Goal: Information Seeking & Learning: Learn about a topic

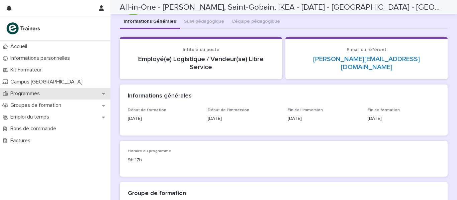
scroll to position [30, 0]
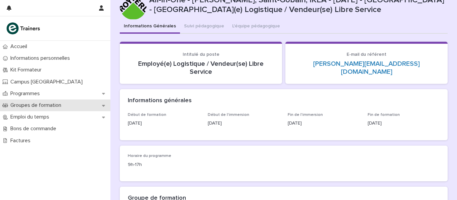
click at [28, 105] on p "Groupes de formation" at bounding box center [37, 105] width 59 height 6
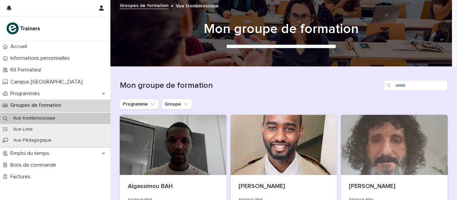
click at [151, 105] on icon "Programme" at bounding box center [153, 104] width 4 height 2
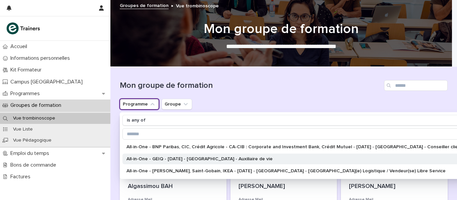
click at [170, 155] on div "All-in-One - GEIQ - 1 - Janvier 2025 - Lyon Metropole - Auxiliaire de vie" at bounding box center [301, 159] width 358 height 11
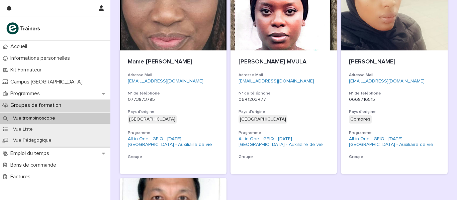
scroll to position [690, 0]
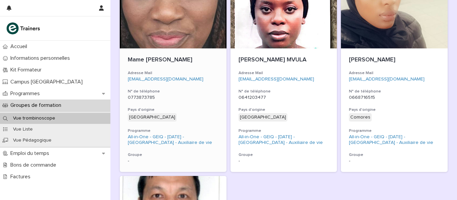
click at [141, 42] on div at bounding box center [173, 18] width 107 height 60
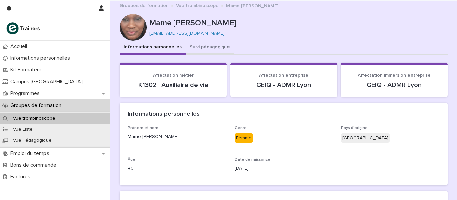
click at [220, 45] on button "Suivi pédagogique" at bounding box center [210, 48] width 48 height 14
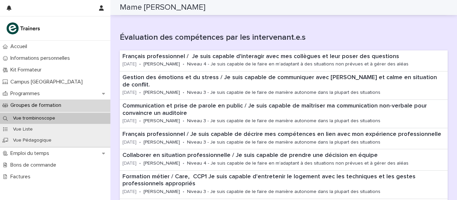
scroll to position [269, 0]
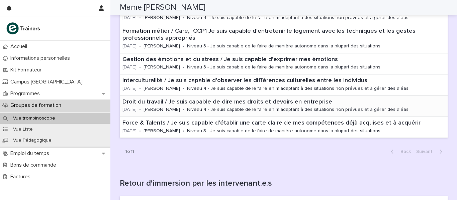
click at [273, 107] on p "Niveau 4 - Je suis capable de le faire en m'adaptant à des situations non prévu…" at bounding box center [298, 110] width 222 height 6
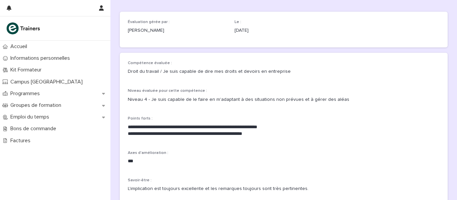
scroll to position [38, 0]
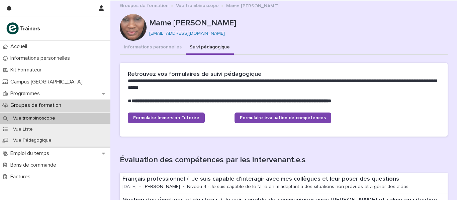
click at [158, 4] on link "Groupes de formation" at bounding box center [144, 5] width 49 height 8
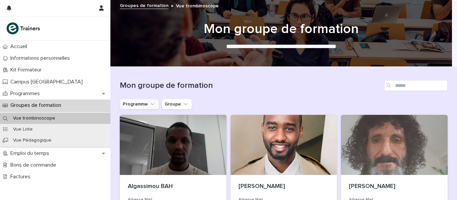
click at [149, 103] on icon "Programme" at bounding box center [152, 104] width 7 height 7
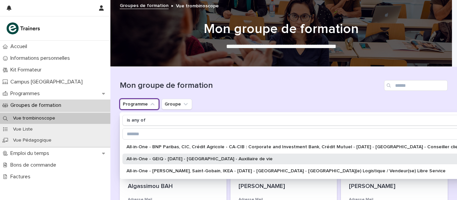
click at [150, 162] on div "All-in-One - GEIQ - 1 - Janvier 2025 - Lyon Metropole - Auxiliaire de vie" at bounding box center [301, 159] width 358 height 11
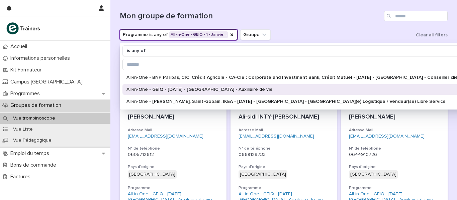
scroll to position [74, 0]
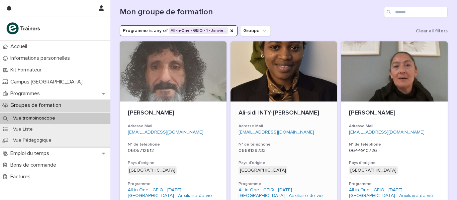
click at [280, 127] on h3 "Adresse Mail" at bounding box center [284, 126] width 91 height 5
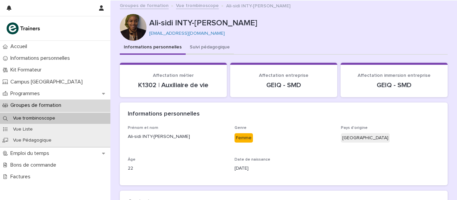
click at [205, 47] on button "Suivi pédagogique" at bounding box center [210, 48] width 48 height 14
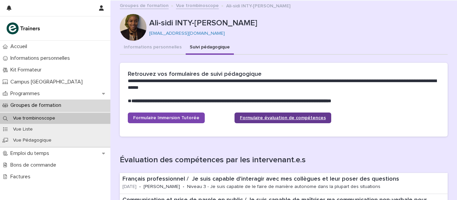
click at [257, 121] on link "Formulaire évaluation de compétences" at bounding box center [283, 118] width 97 height 11
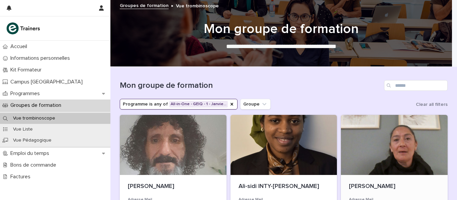
click at [394, 141] on div at bounding box center [394, 145] width 107 height 60
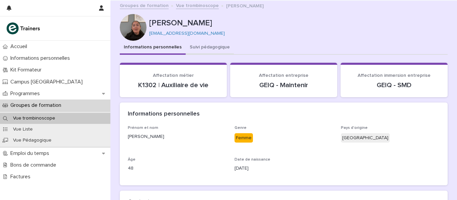
click at [214, 47] on button "Suivi pédagogique" at bounding box center [210, 48] width 48 height 14
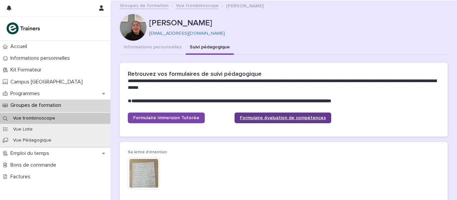
click at [241, 114] on link "Formulaire évaluation de compétences" at bounding box center [283, 118] width 97 height 11
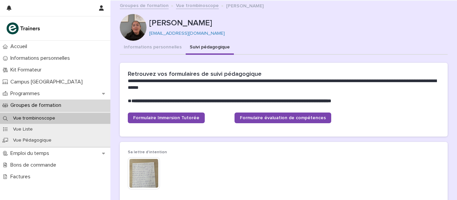
click at [158, 5] on link "Groupes de formation" at bounding box center [144, 5] width 49 height 8
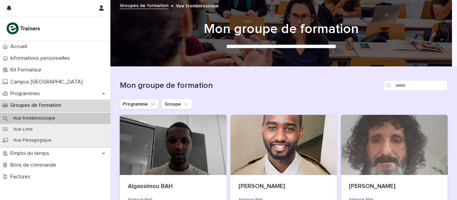
click at [153, 104] on button "Programme" at bounding box center [139, 104] width 39 height 11
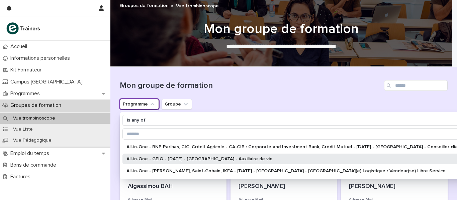
click at [164, 157] on p "All-in-One - GEIQ - 1 - Janvier 2025 - Lyon Metropole - Auxiliaire de vie" at bounding box center [297, 159] width 343 height 5
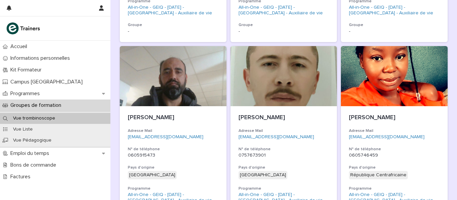
scroll to position [265, 0]
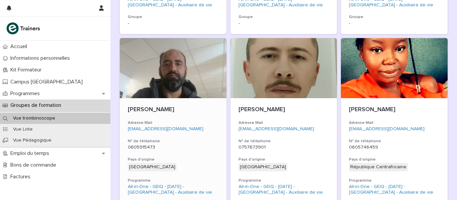
click at [185, 94] on div at bounding box center [173, 68] width 107 height 60
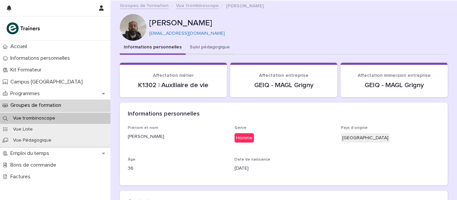
click at [208, 48] on button "Suivi pédagogique" at bounding box center [210, 48] width 48 height 14
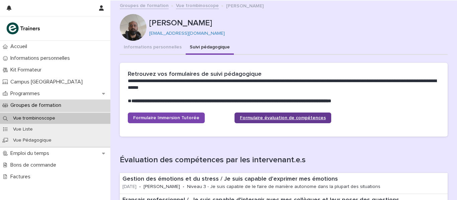
click at [252, 121] on link "Formulaire évaluation de compétences" at bounding box center [283, 118] width 97 height 11
click at [252, 116] on span "Formulaire évaluation de compétences" at bounding box center [283, 118] width 86 height 5
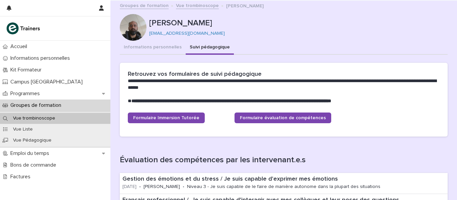
click at [184, 4] on link "Vue trombinoscope" at bounding box center [197, 5] width 43 height 8
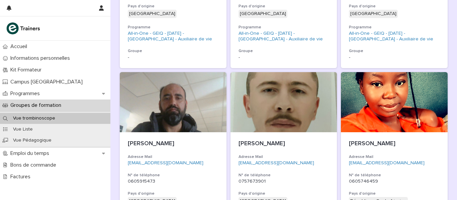
scroll to position [235, 0]
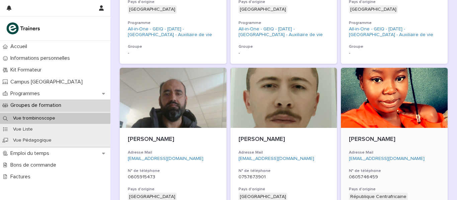
click at [380, 96] on div at bounding box center [394, 98] width 107 height 60
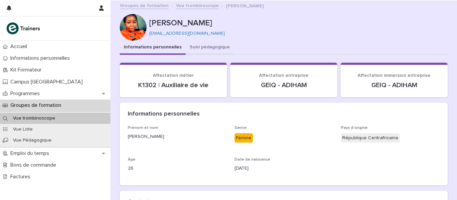
click at [211, 44] on button "Suivi pédagogique" at bounding box center [210, 48] width 48 height 14
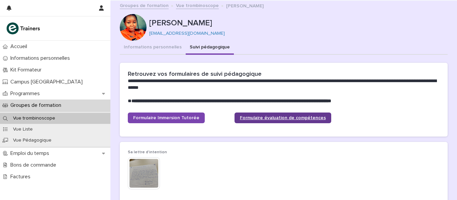
click at [309, 114] on link "Formulaire évaluation de compétences" at bounding box center [283, 118] width 97 height 11
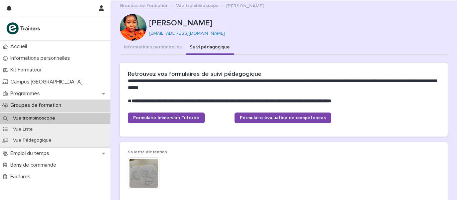
click at [176, 5] on link "Vue trombinoscope" at bounding box center [197, 5] width 43 height 8
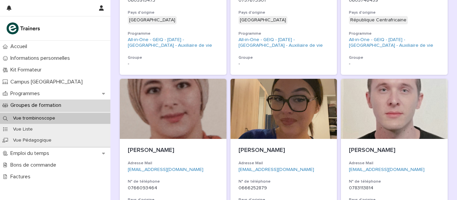
scroll to position [436, 0]
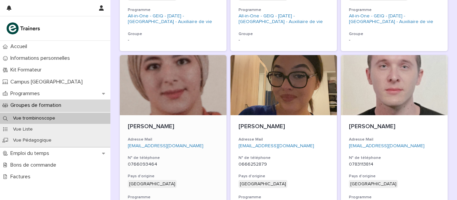
click at [182, 96] on div at bounding box center [173, 85] width 107 height 60
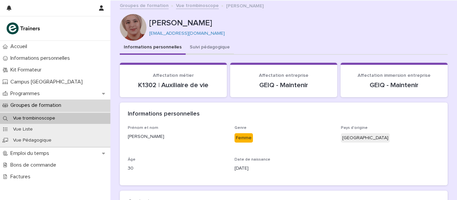
click at [213, 48] on button "Suivi pédagogique" at bounding box center [210, 48] width 48 height 14
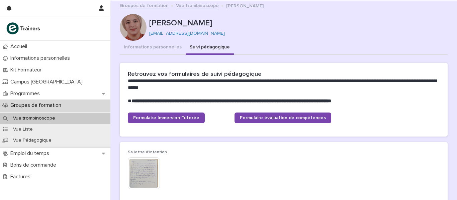
click at [180, 6] on link "Vue trombinoscope" at bounding box center [197, 5] width 43 height 8
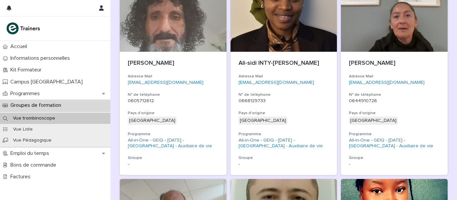
scroll to position [136, 0]
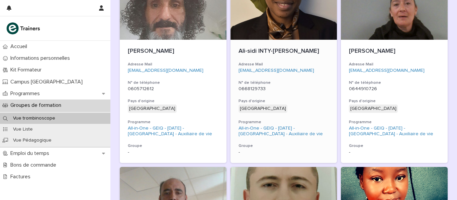
click at [288, 27] on div at bounding box center [284, 10] width 107 height 60
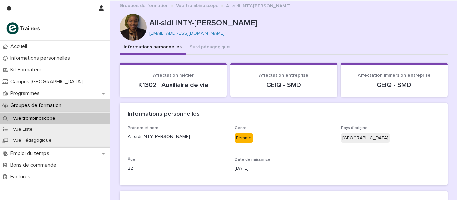
scroll to position [7, 0]
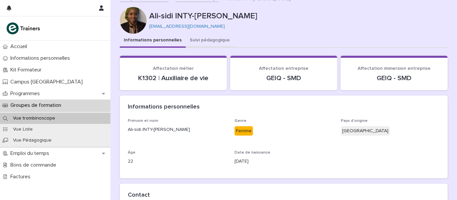
drag, startPoint x: 206, startPoint y: 40, endPoint x: 345, endPoint y: 15, distance: 140.8
click at [206, 41] on button "Suivi pédagogique" at bounding box center [210, 41] width 48 height 14
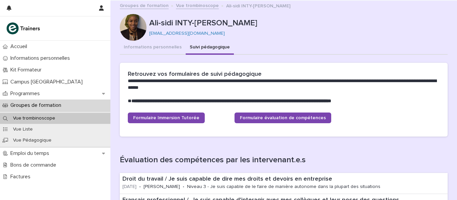
click at [179, 3] on link "Vue trombinoscope" at bounding box center [197, 5] width 43 height 8
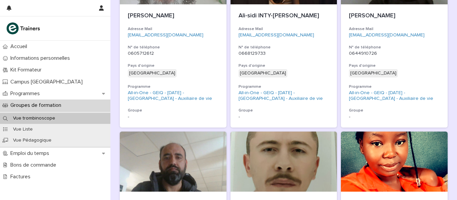
scroll to position [175, 0]
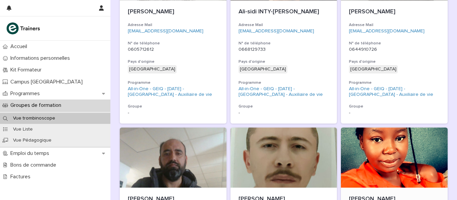
click at [406, 143] on div at bounding box center [394, 158] width 107 height 60
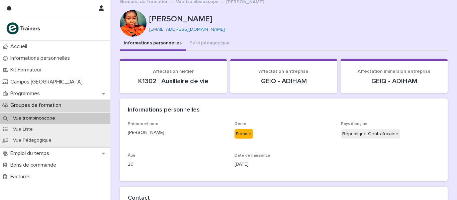
scroll to position [3, 0]
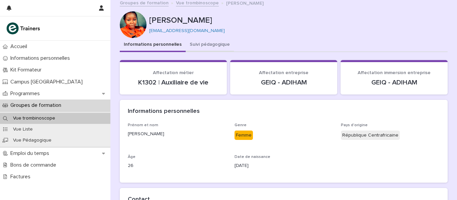
click at [211, 45] on button "Suivi pédagogique" at bounding box center [210, 45] width 48 height 14
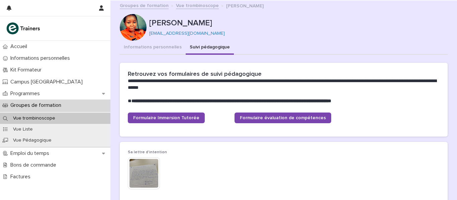
click at [191, 5] on link "Vue trombinoscope" at bounding box center [197, 5] width 43 height 8
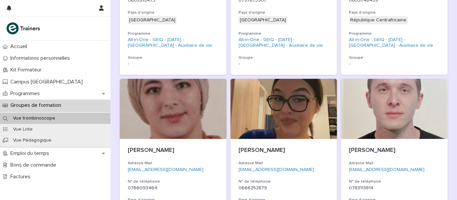
scroll to position [418, 0]
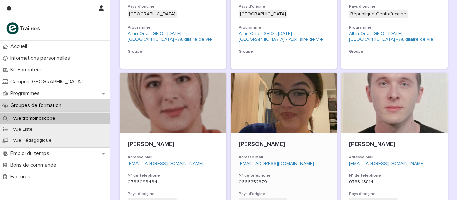
click at [299, 104] on div at bounding box center [284, 103] width 107 height 60
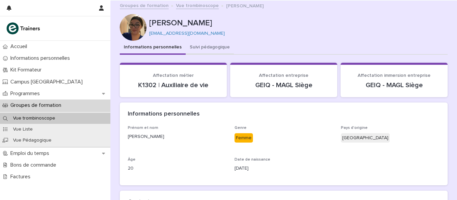
click at [212, 48] on button "Suivi pédagogique" at bounding box center [210, 48] width 48 height 14
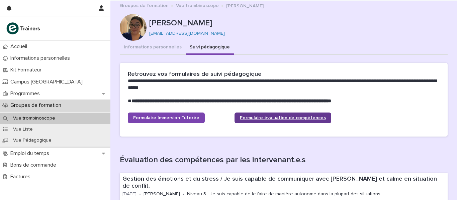
click at [251, 114] on link "Formulaire évaluation de compétences" at bounding box center [283, 118] width 97 height 11
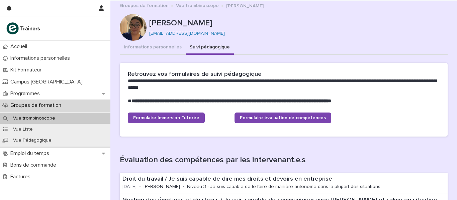
click at [178, 5] on link "Vue trombinoscope" at bounding box center [197, 5] width 43 height 8
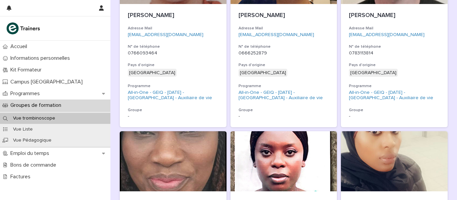
scroll to position [543, 0]
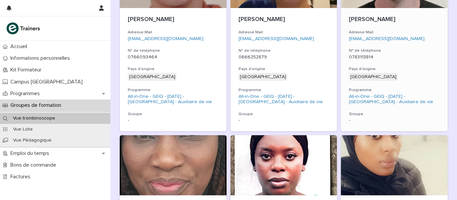
click at [391, 42] on div "Jonathan CLAPERON Adresse Mail jona.claperon@yahoo.com N° de téléphone 07831138…" at bounding box center [394, 69] width 107 height 123
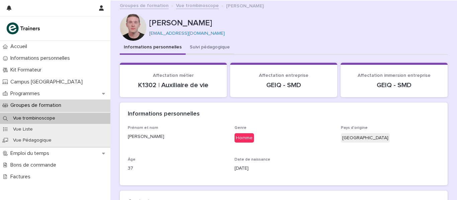
click at [201, 46] on button "Suivi pédagogique" at bounding box center [210, 48] width 48 height 14
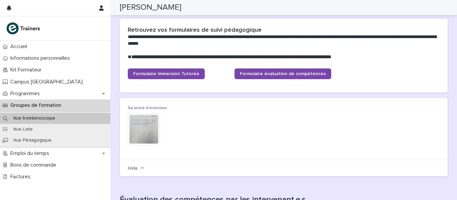
scroll to position [39, 0]
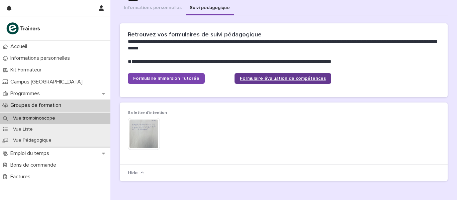
click at [297, 77] on span "Formulaire évaluation de compétences" at bounding box center [283, 78] width 86 height 5
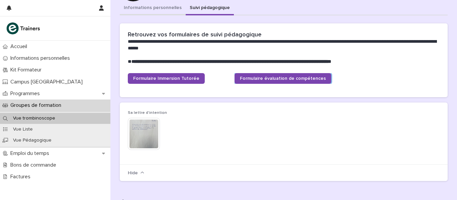
scroll to position [0, 0]
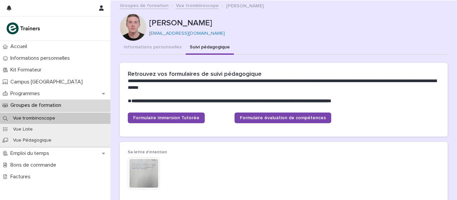
click at [179, 5] on link "Vue trombinoscope" at bounding box center [197, 5] width 43 height 8
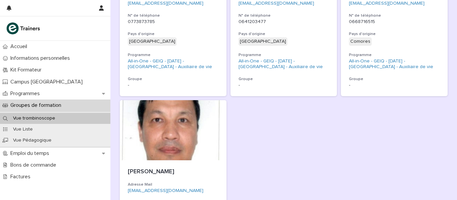
scroll to position [774, 0]
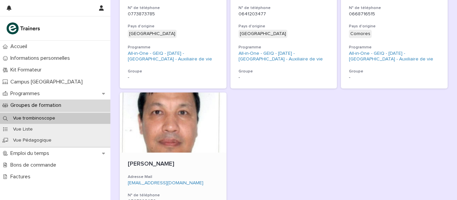
click at [170, 141] on div at bounding box center [173, 123] width 107 height 60
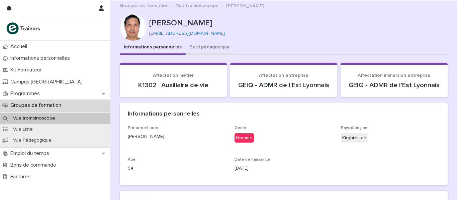
click at [208, 50] on button "Suivi pédagogique" at bounding box center [210, 48] width 48 height 14
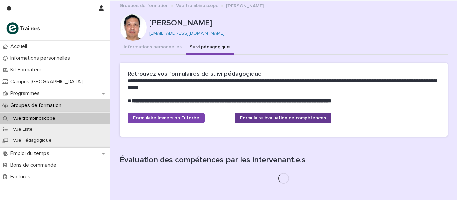
click at [241, 116] on span "Formulaire évaluation de compétences" at bounding box center [283, 118] width 86 height 5
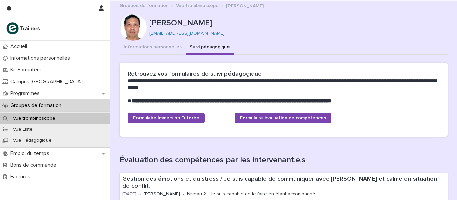
click at [187, 6] on link "Vue trombinoscope" at bounding box center [197, 5] width 43 height 8
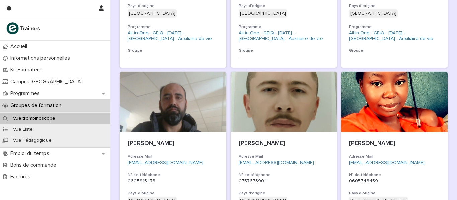
scroll to position [235, 0]
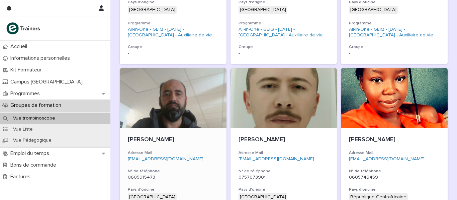
click at [148, 92] on div at bounding box center [173, 98] width 107 height 60
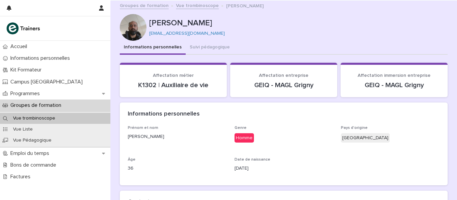
click at [132, 24] on div at bounding box center [133, 27] width 27 height 27
click at [205, 50] on button "Suivi pédagogique" at bounding box center [210, 48] width 48 height 14
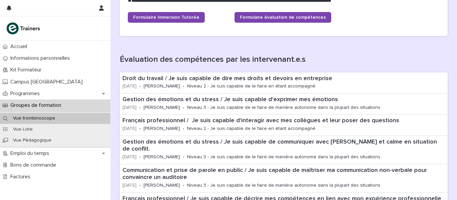
scroll to position [106, 0]
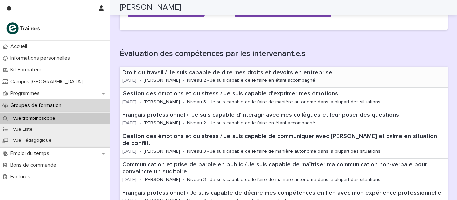
click at [266, 73] on p "Droit du travail / Je suis capable de dire mes droits et devoirs en entreprise" at bounding box center [283, 73] width 323 height 7
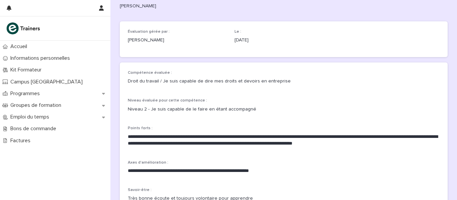
scroll to position [28, 0]
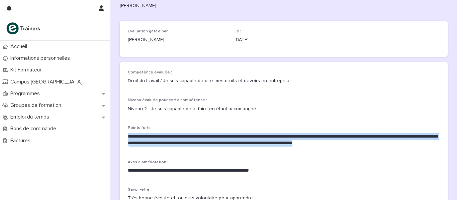
drag, startPoint x: 125, startPoint y: 138, endPoint x: 402, endPoint y: 147, distance: 276.9
click at [402, 147] on div "**********" at bounding box center [284, 139] width 312 height 26
copy p "**********"
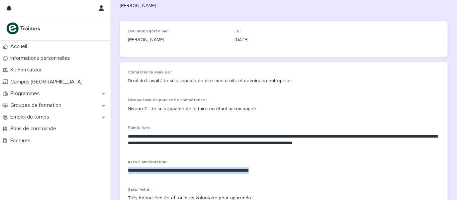
drag, startPoint x: 271, startPoint y: 172, endPoint x: 126, endPoint y: 172, distance: 145.2
click at [128, 172] on p "**********" at bounding box center [284, 171] width 312 height 7
copy p "**********"
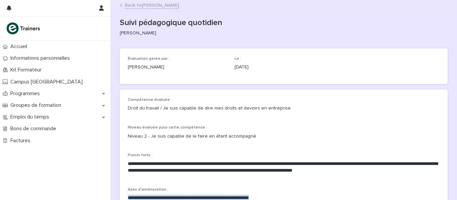
scroll to position [0, 0]
click at [120, 6] on icon at bounding box center [121, 5] width 2 height 3
click at [133, 5] on link "Back to Dost mohammad OMAR" at bounding box center [152, 5] width 54 height 8
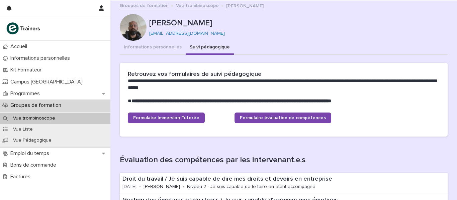
click at [179, 7] on link "Vue trombinoscope" at bounding box center [197, 5] width 43 height 8
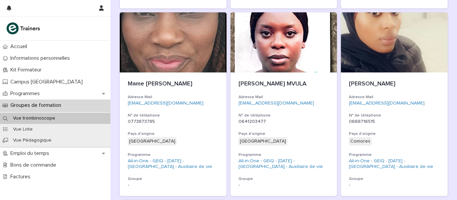
scroll to position [671, 0]
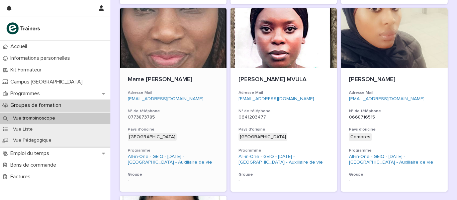
click at [151, 83] on p "Mame léna SOW" at bounding box center [173, 79] width 91 height 7
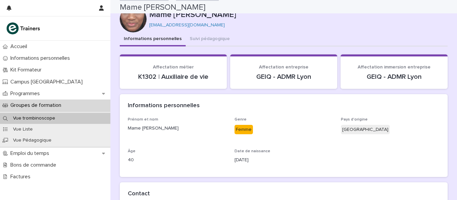
scroll to position [5, 0]
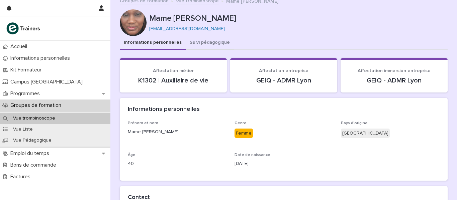
click at [200, 43] on button "Suivi pédagogique" at bounding box center [210, 43] width 48 height 14
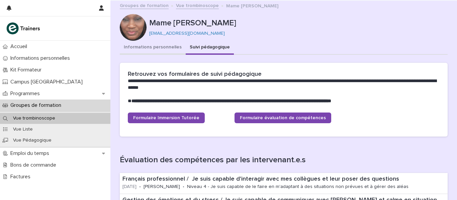
click at [145, 48] on button "Informations personnelles" at bounding box center [153, 48] width 66 height 14
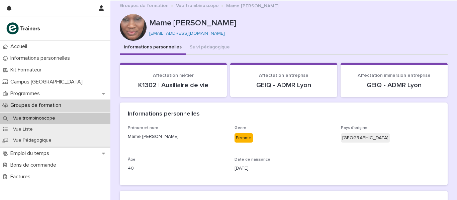
click at [203, 7] on link "Vue trombinoscope" at bounding box center [197, 5] width 43 height 8
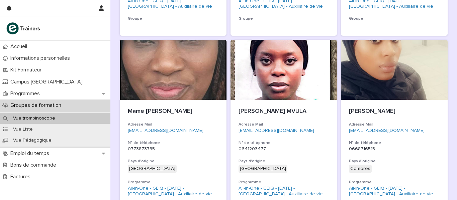
scroll to position [636, 0]
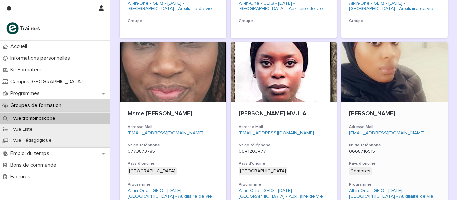
click at [380, 97] on div at bounding box center [394, 72] width 107 height 60
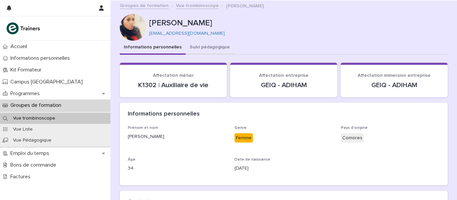
click at [201, 47] on button "Suivi pédagogique" at bounding box center [210, 48] width 48 height 14
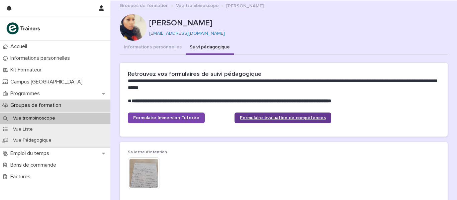
click at [247, 115] on link "Formulaire évaluation de compétences" at bounding box center [283, 118] width 97 height 11
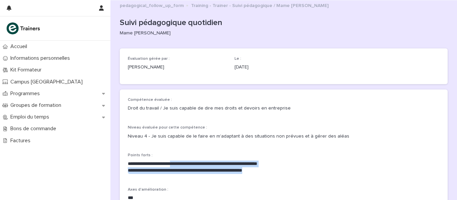
drag, startPoint x: 286, startPoint y: 167, endPoint x: 180, endPoint y: 164, distance: 105.8
click at [180, 164] on div "**********" at bounding box center [284, 167] width 312 height 13
copy div "**********"
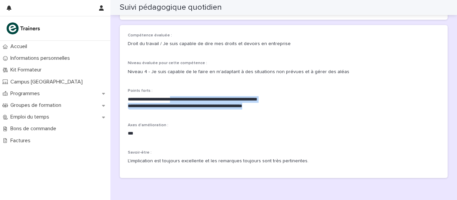
scroll to position [56, 0]
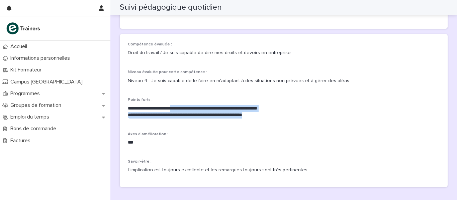
copy div "**********"
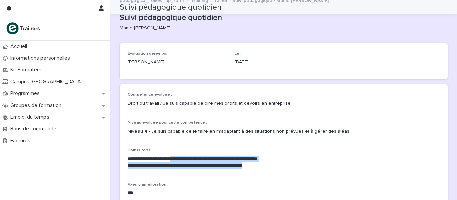
scroll to position [0, 0]
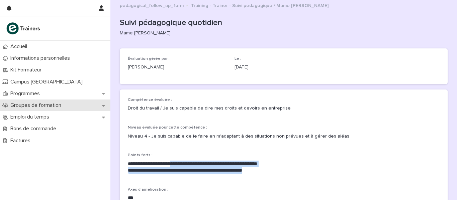
click at [41, 104] on p "Groupes de formation" at bounding box center [37, 105] width 59 height 6
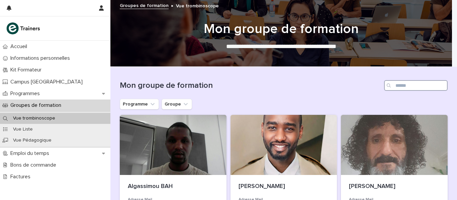
click at [402, 85] on input "Search" at bounding box center [416, 85] width 64 height 11
type input "***"
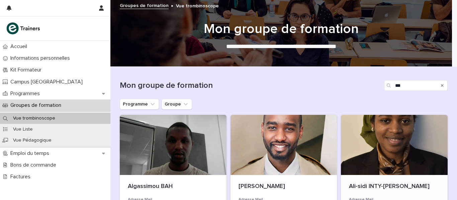
click at [388, 143] on div at bounding box center [394, 145] width 107 height 60
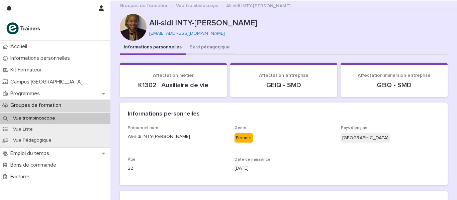
click at [204, 48] on button "Suivi pédagogique" at bounding box center [210, 48] width 48 height 14
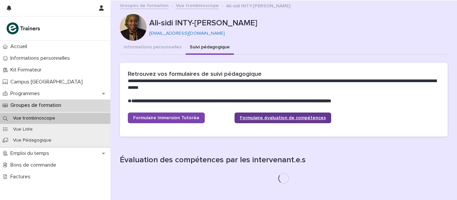
click at [288, 116] on span "Formulaire évaluation de compétences" at bounding box center [283, 118] width 86 height 5
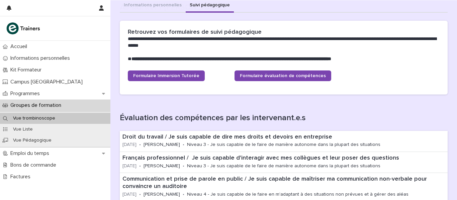
scroll to position [43, 0]
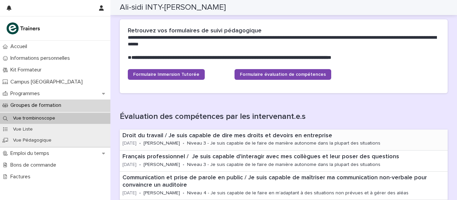
click at [274, 142] on p "Niveau 3 - Je suis capable de le faire de manière autonome dans la plupart des …" at bounding box center [283, 144] width 193 height 6
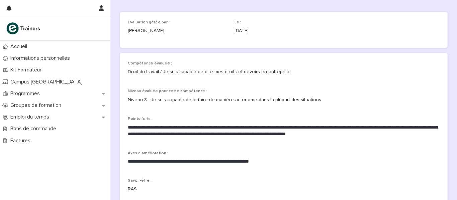
scroll to position [38, 0]
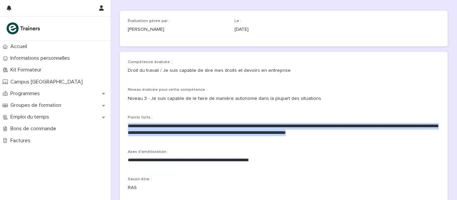
drag, startPoint x: 406, startPoint y: 134, endPoint x: 123, endPoint y: 127, distance: 283.5
click at [123, 127] on div "**********" at bounding box center [284, 128] width 328 height 153
copy p "**********"
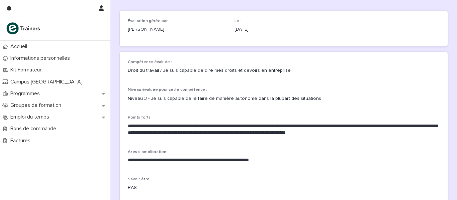
click at [345, 108] on div "**********" at bounding box center [284, 128] width 312 height 137
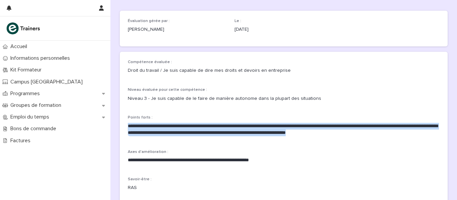
drag, startPoint x: 125, startPoint y: 125, endPoint x: 413, endPoint y: 140, distance: 288.1
click at [413, 140] on div "**********" at bounding box center [284, 128] width 328 height 153
copy p "**********"
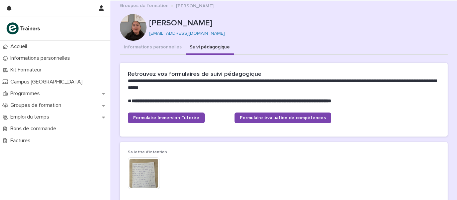
click at [141, 4] on link "Groupes de formation" at bounding box center [144, 5] width 49 height 8
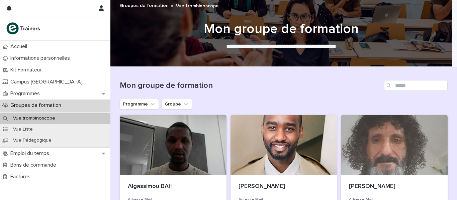
click at [143, 99] on div "Mon groupe de formation" at bounding box center [284, 83] width 328 height 32
click at [143, 102] on button "Programme" at bounding box center [139, 104] width 39 height 11
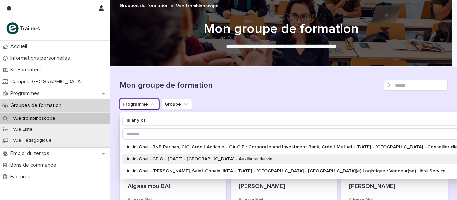
click at [136, 160] on p "All-in-One - GEIQ - [DATE] - [GEOGRAPHIC_DATA] - Auxiliaire de vie" at bounding box center [297, 159] width 343 height 5
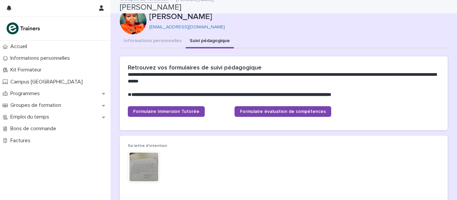
scroll to position [5, 0]
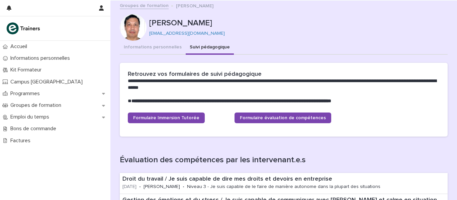
click at [146, 8] on link "Groupes de formation" at bounding box center [144, 5] width 49 height 8
